Goal: Transaction & Acquisition: Purchase product/service

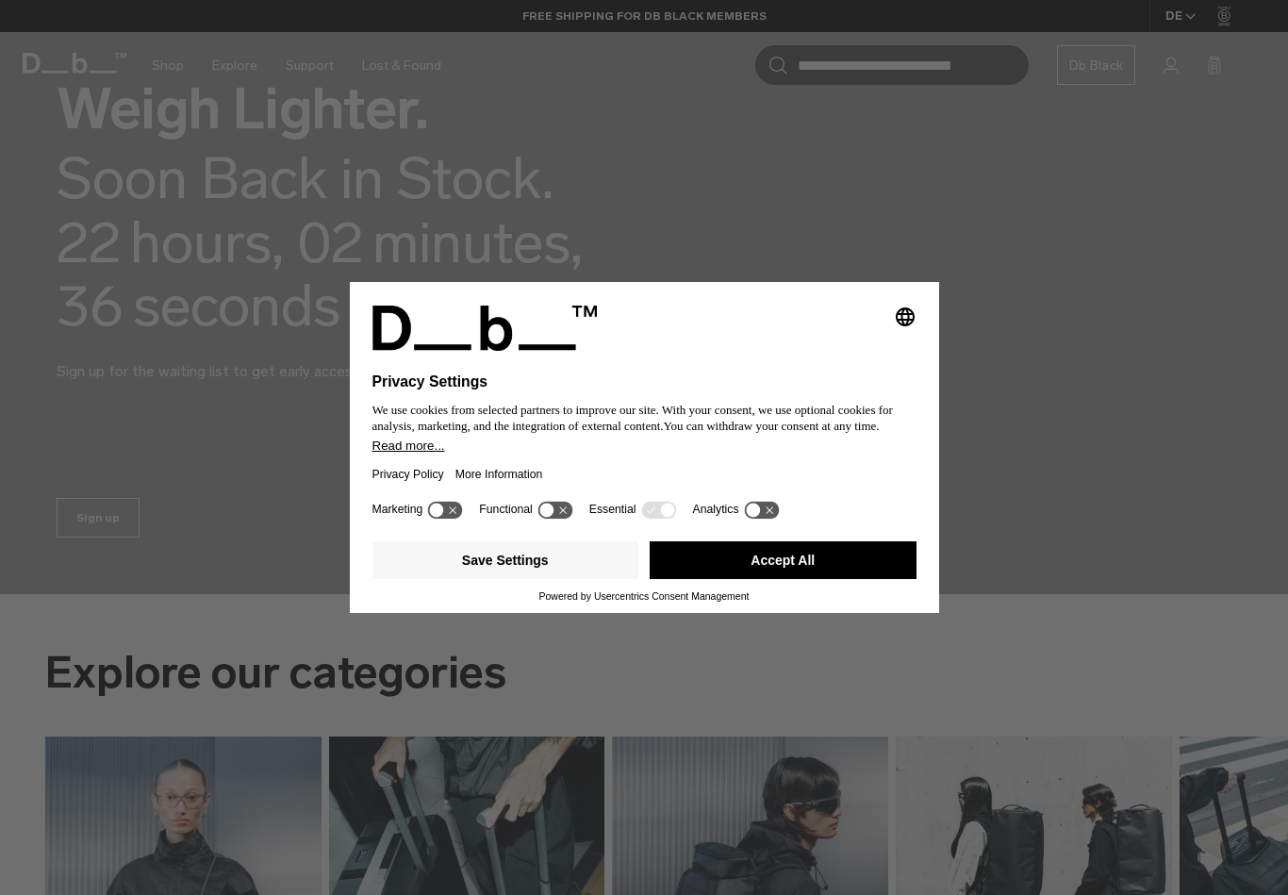
click at [560, 579] on button "Save Settings" at bounding box center [506, 560] width 267 height 38
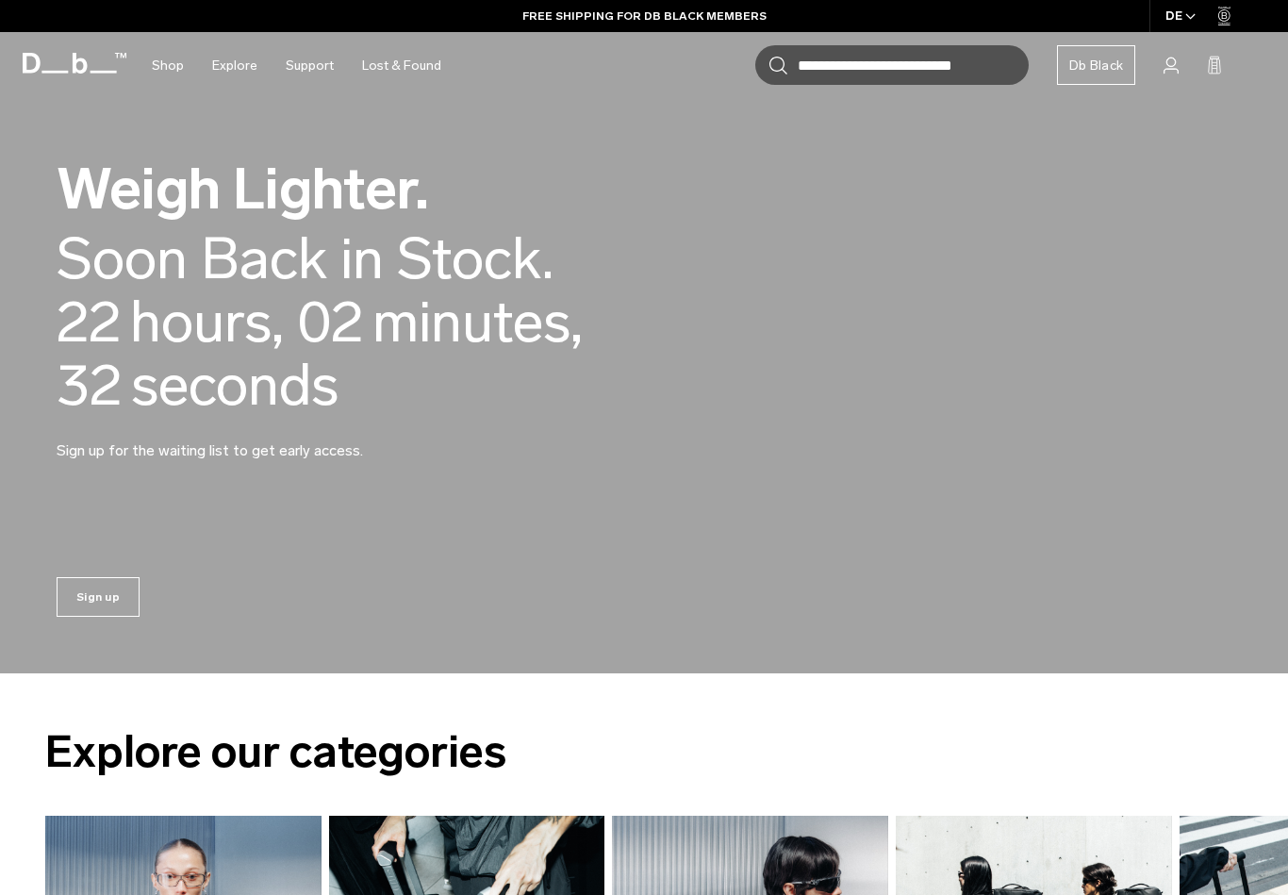
scroll to position [1255, 0]
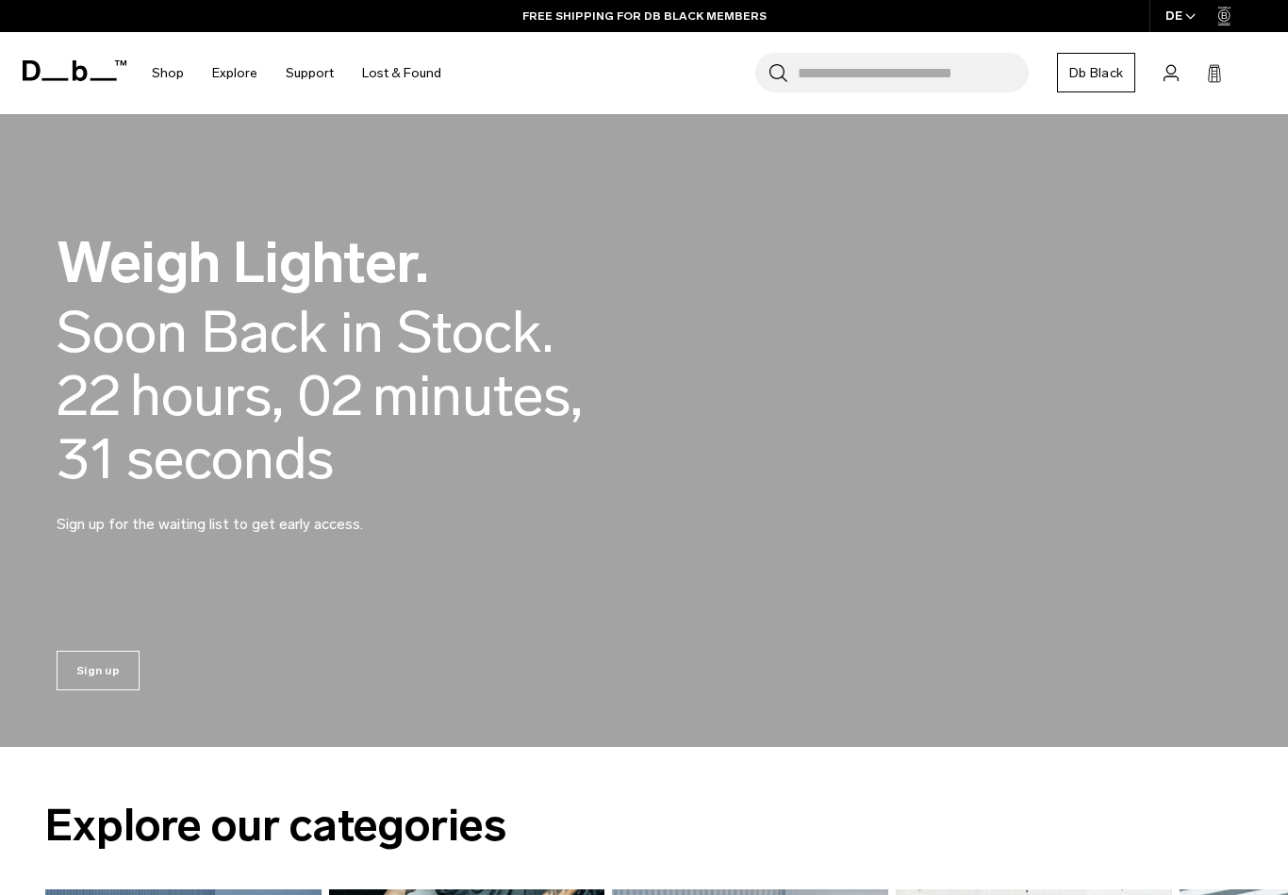
click at [380, 344] on div "Soon Back in Stock." at bounding box center [305, 332] width 497 height 63
click at [422, 364] on span "minutes ," at bounding box center [478, 395] width 210 height 63
